Goal: Task Accomplishment & Management: Use online tool/utility

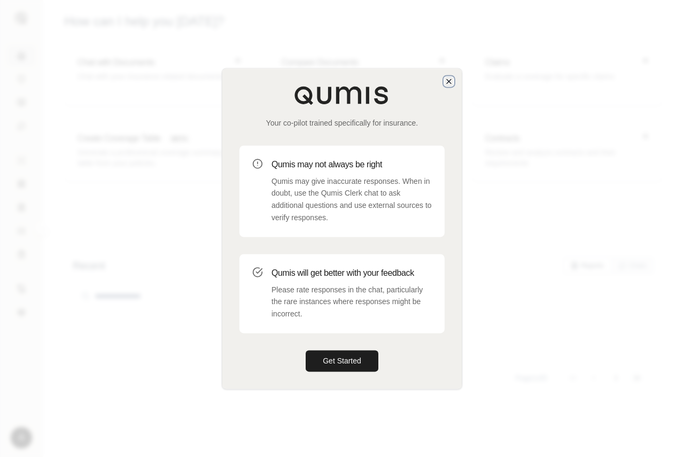
click at [449, 82] on icon "button" at bounding box center [449, 81] width 9 height 9
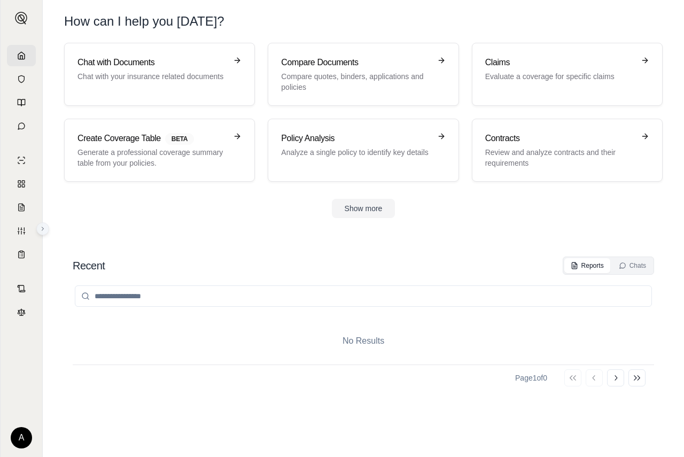
click at [41, 225] on button at bounding box center [42, 228] width 13 height 13
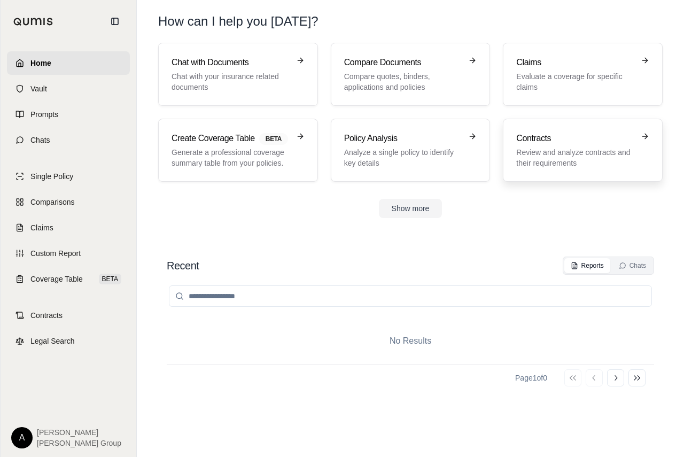
click at [574, 155] on p "Review and analyze contracts and their requirements" at bounding box center [576, 157] width 118 height 21
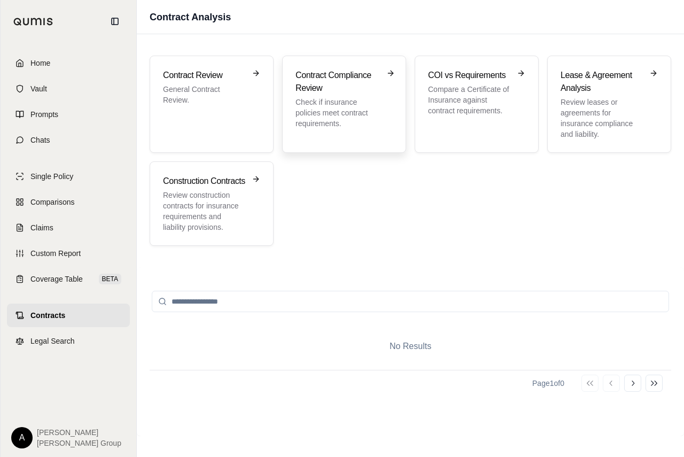
click at [353, 123] on p "Check if insurance policies meet contract requirements." at bounding box center [337, 113] width 82 height 32
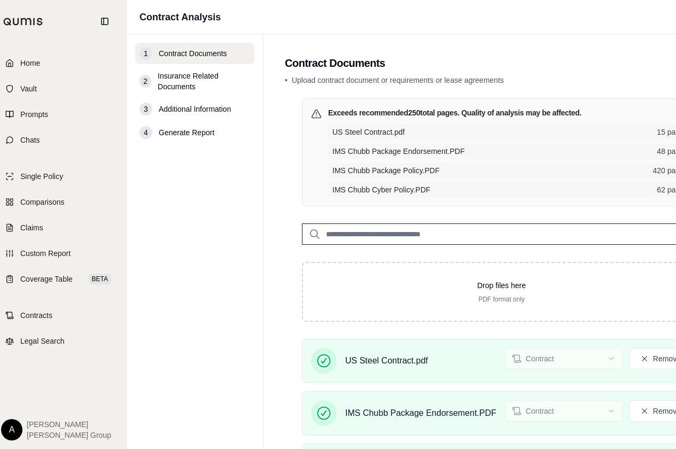
scroll to position [0, 10]
click at [370, 238] on input "search" at bounding box center [502, 234] width 399 height 21
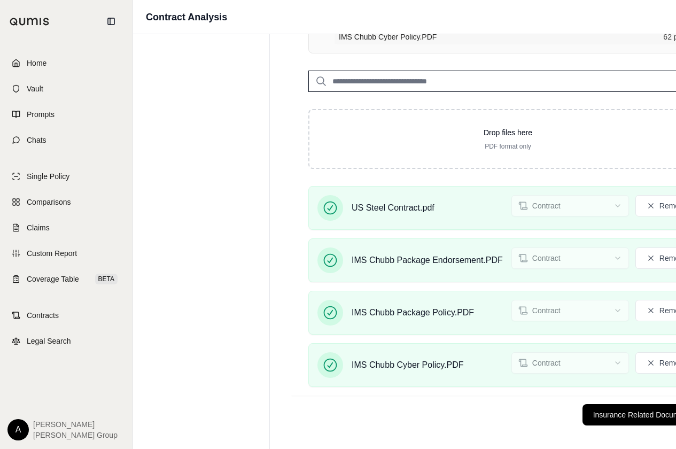
scroll to position [159, 4]
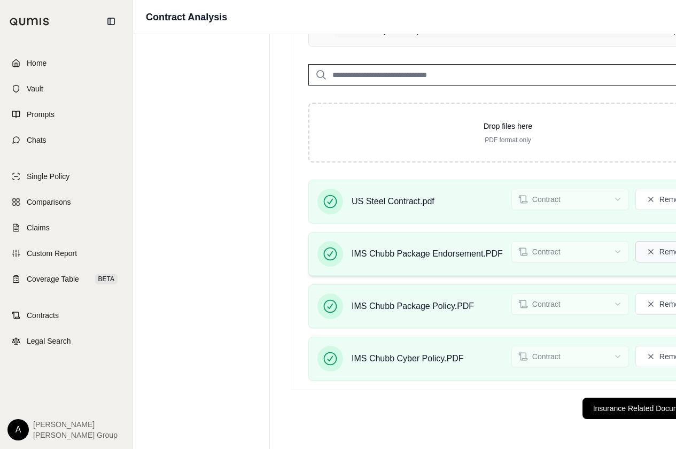
click at [655, 254] on icon at bounding box center [651, 252] width 9 height 9
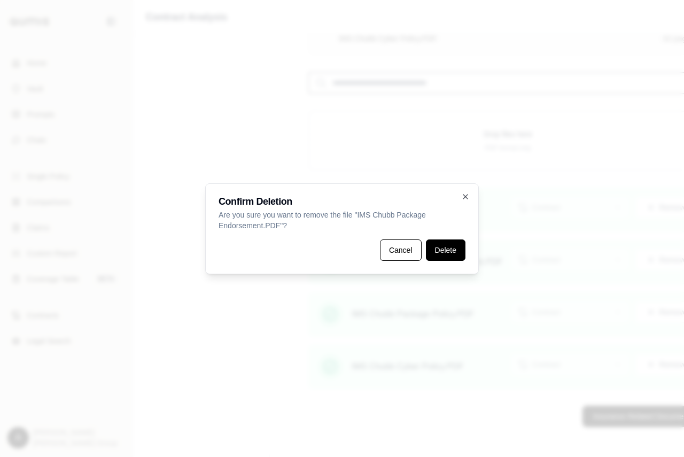
click at [441, 255] on button "Delete" at bounding box center [446, 250] width 40 height 21
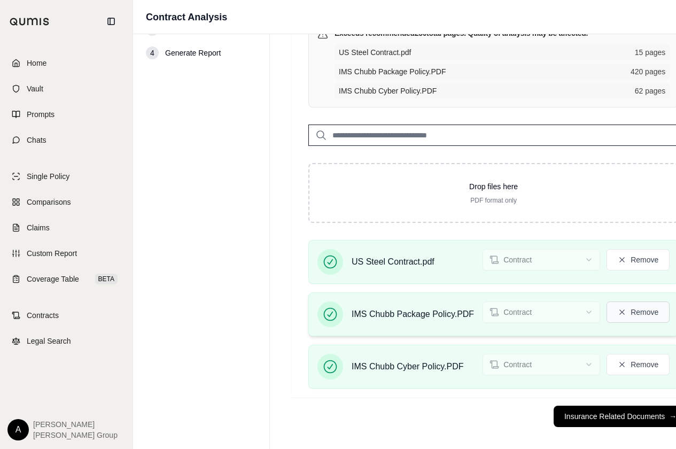
click at [636, 310] on button "Remove" at bounding box center [638, 312] width 63 height 21
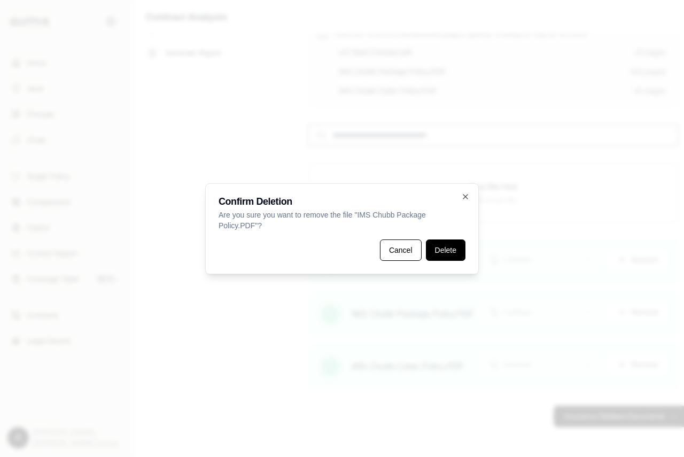
drag, startPoint x: 442, startPoint y: 247, endPoint x: 459, endPoint y: 275, distance: 33.4
click at [442, 247] on button "Delete" at bounding box center [446, 250] width 40 height 21
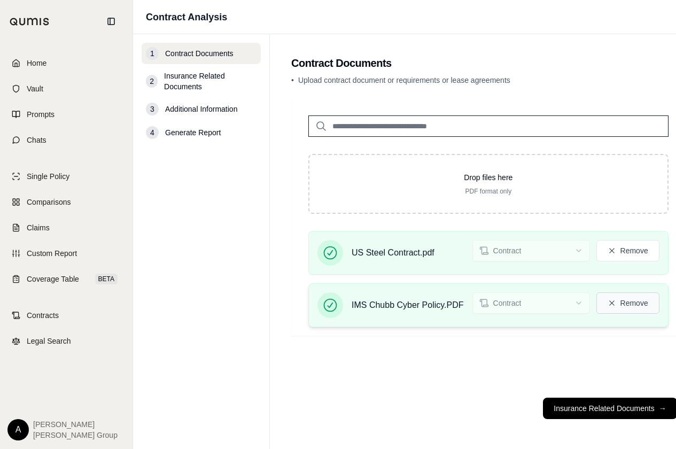
click at [621, 297] on button "Remove" at bounding box center [628, 303] width 63 height 21
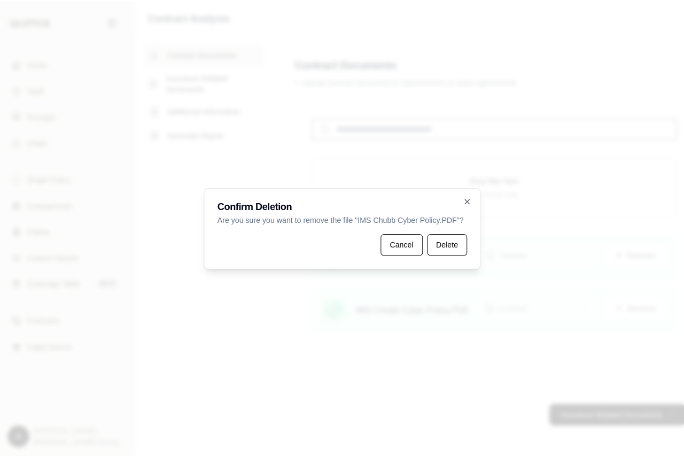
scroll to position [0, 4]
drag, startPoint x: 442, startPoint y: 252, endPoint x: 434, endPoint y: 274, distance: 23.3
click at [442, 252] on button "Delete" at bounding box center [446, 244] width 40 height 21
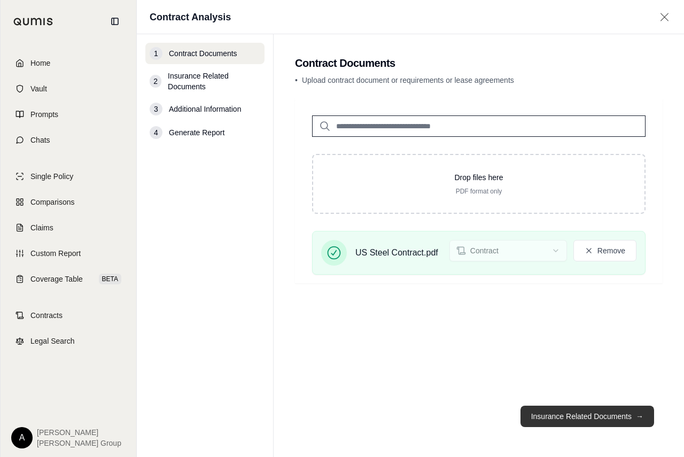
click at [598, 413] on button "Insurance Related Documents →" at bounding box center [588, 416] width 134 height 21
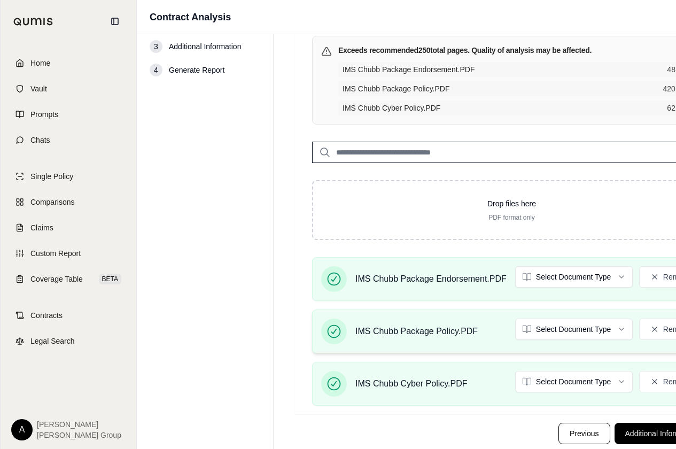
scroll to position [88, 0]
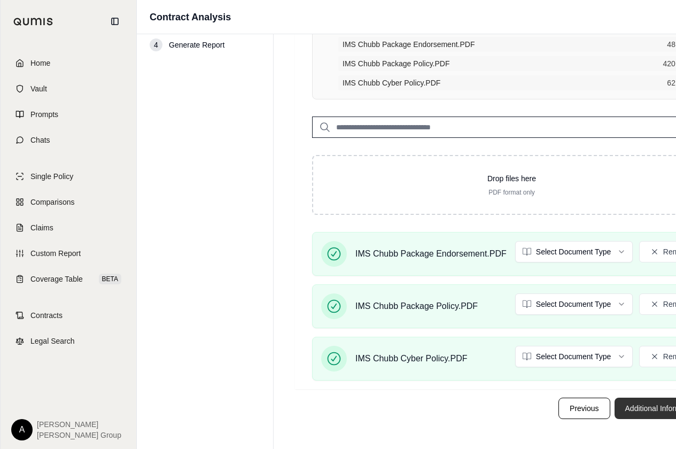
click at [636, 416] on button "Additional Information →" at bounding box center [667, 408] width 105 height 21
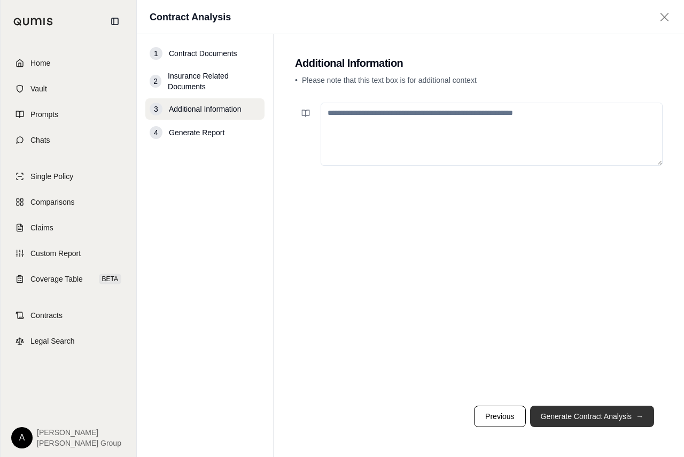
click at [587, 415] on button "Generate Contract Analysis →" at bounding box center [592, 416] width 124 height 21
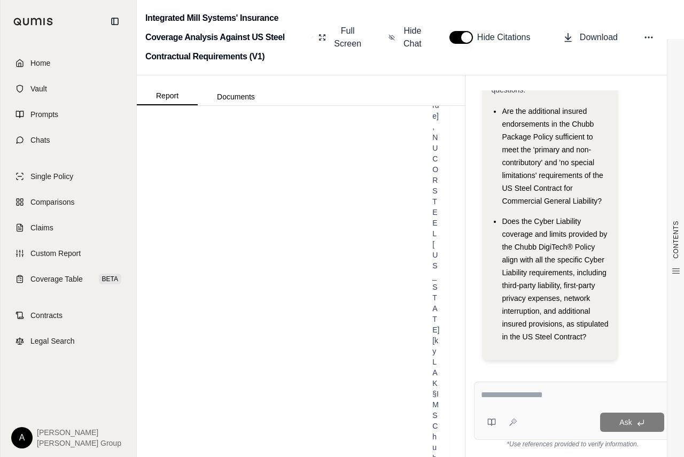
scroll to position [5882, 0]
click at [237, 95] on button "Documents" at bounding box center [236, 96] width 76 height 17
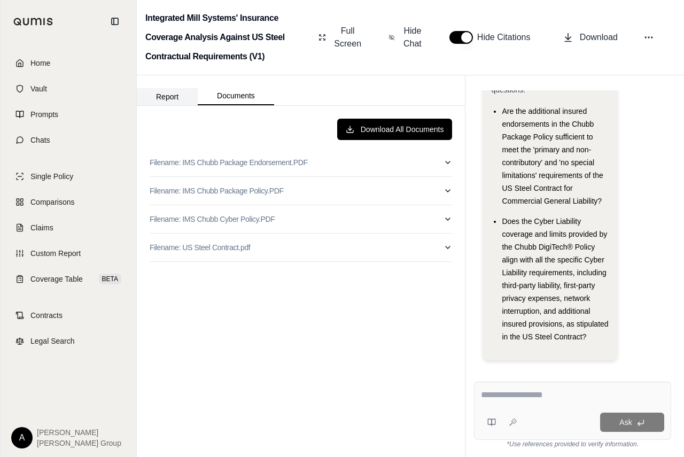
click at [180, 93] on button "Report" at bounding box center [167, 96] width 61 height 17
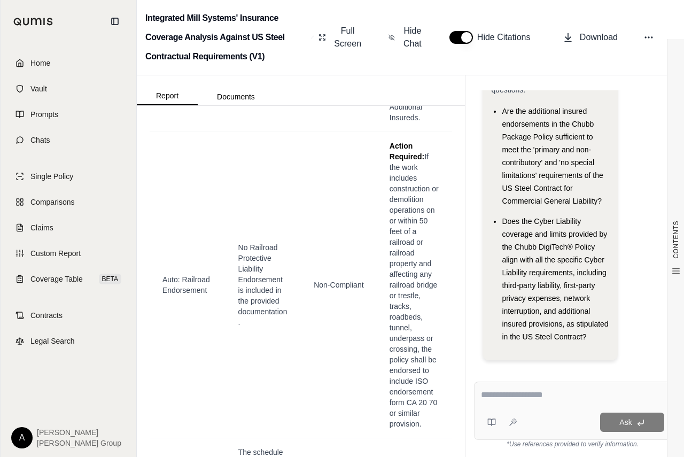
scroll to position [47755, 0]
